Goal: Find specific page/section

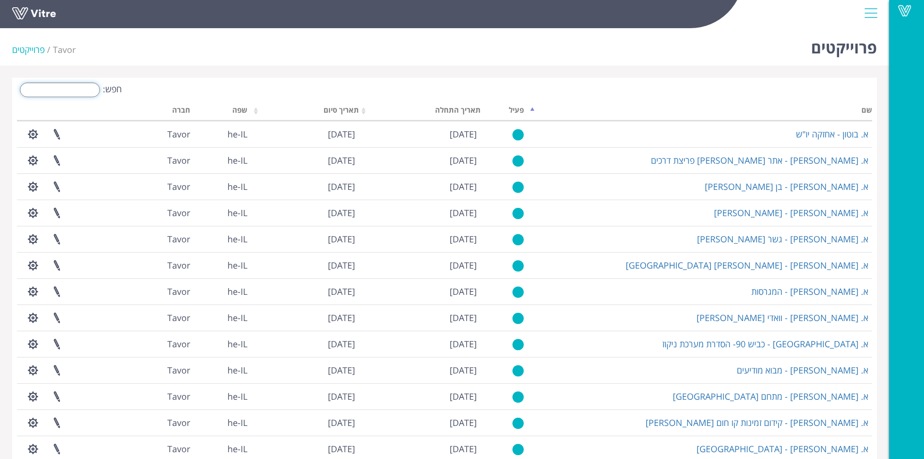
click at [93, 87] on input "חפש:" at bounding box center [60, 89] width 80 height 15
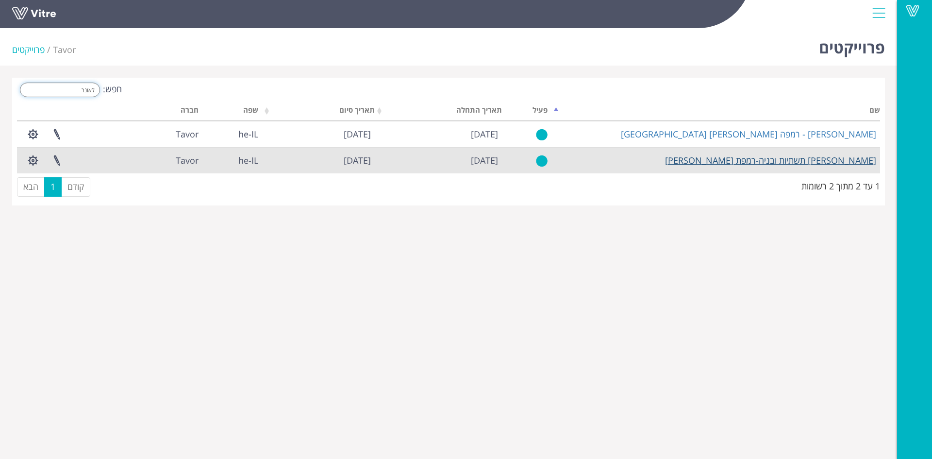
type input "לאונר"
click at [775, 164] on link "[PERSON_NAME] תשתיות ובניה-רמפת [PERSON_NAME]" at bounding box center [770, 160] width 211 height 12
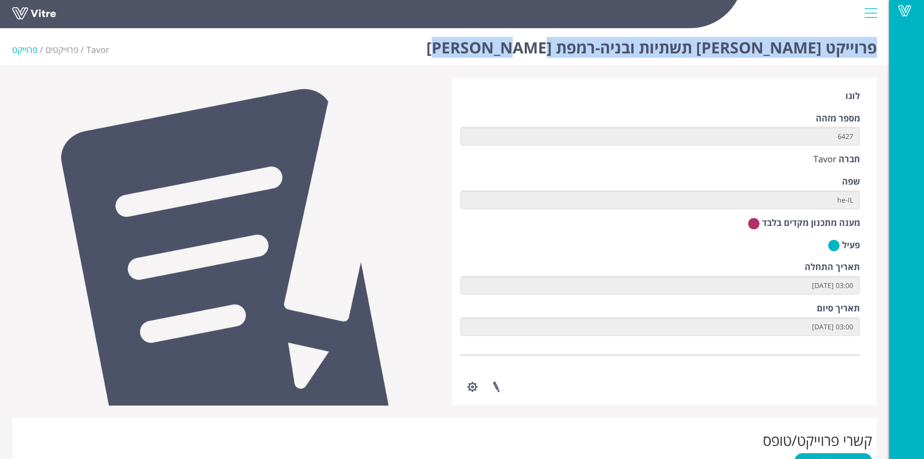
drag, startPoint x: 525, startPoint y: 44, endPoint x: 874, endPoint y: 49, distance: 349.4
click at [874, 49] on div "פרוייקט [PERSON_NAME] תשתיות ובניה-רמפת [PERSON_NAME] פרוייקט" at bounding box center [444, 44] width 889 height 41
copy h1 "פרוייקט [PERSON_NAME] תשתיות ובניה-רמפת [PERSON_NAME]"
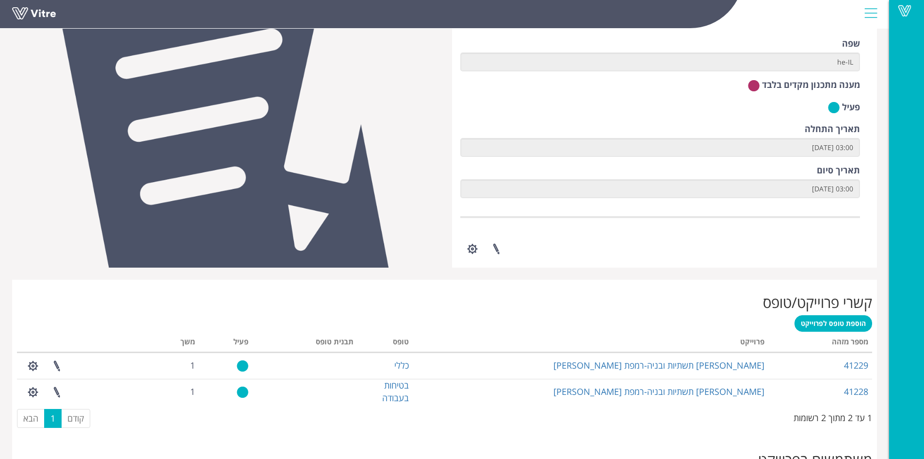
scroll to position [158, 0]
